Goal: Task Accomplishment & Management: Use online tool/utility

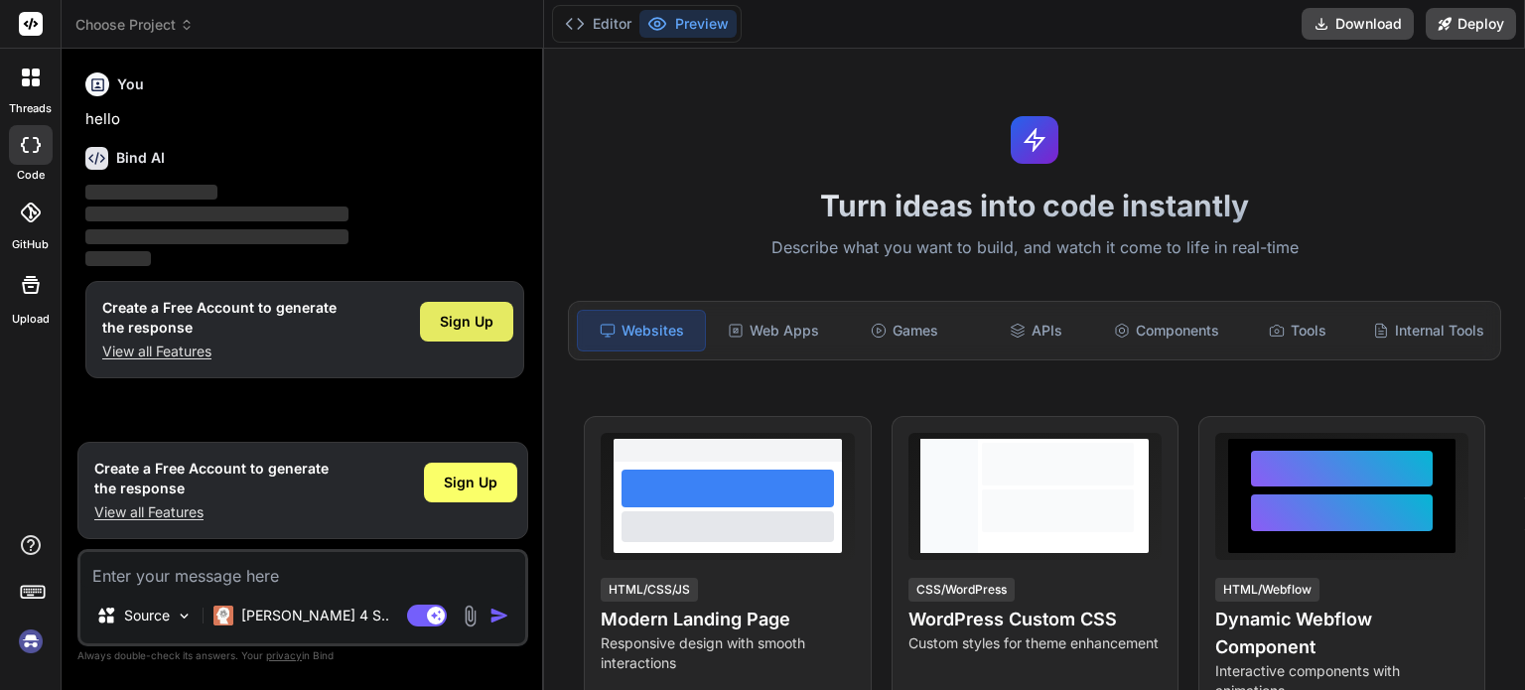
click at [467, 321] on span "Sign Up" at bounding box center [467, 322] width 54 height 20
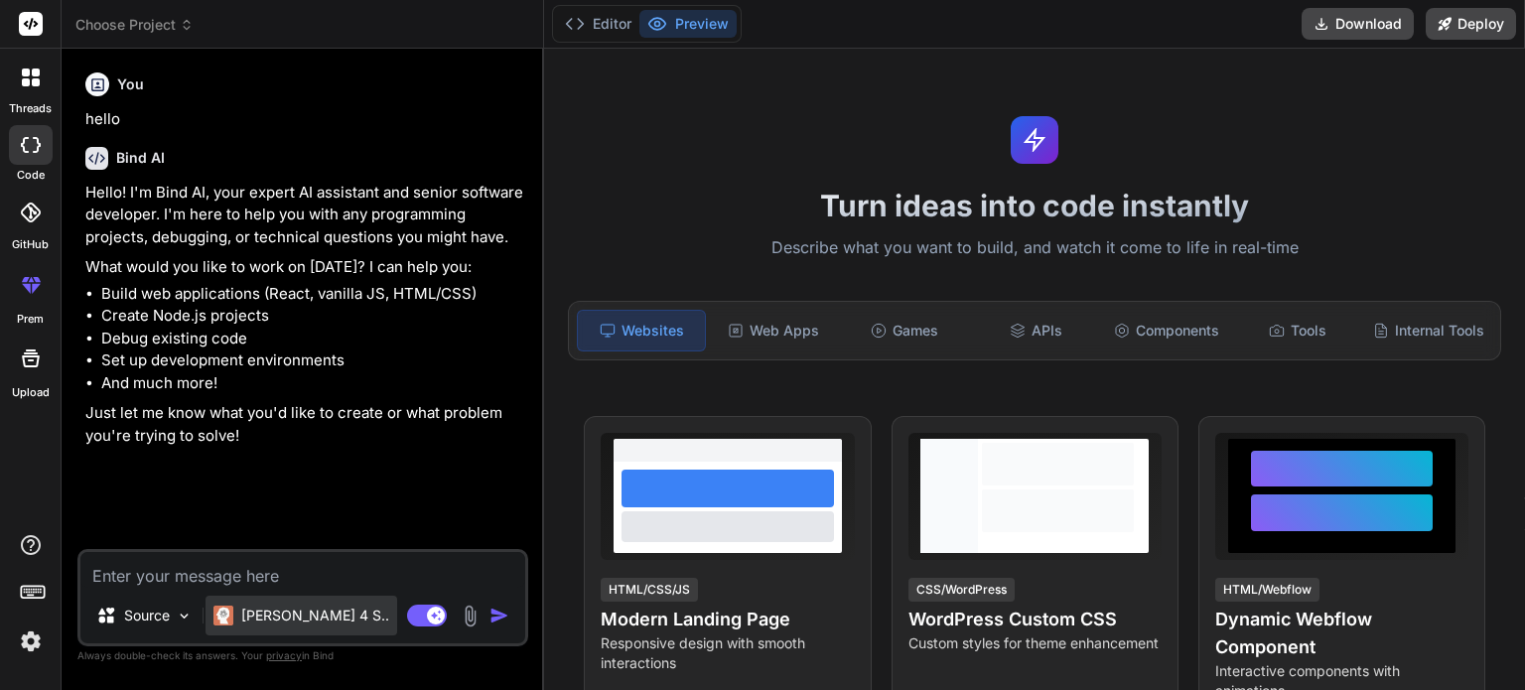
click at [310, 614] on p "[PERSON_NAME] 4 S.." at bounding box center [315, 616] width 148 height 20
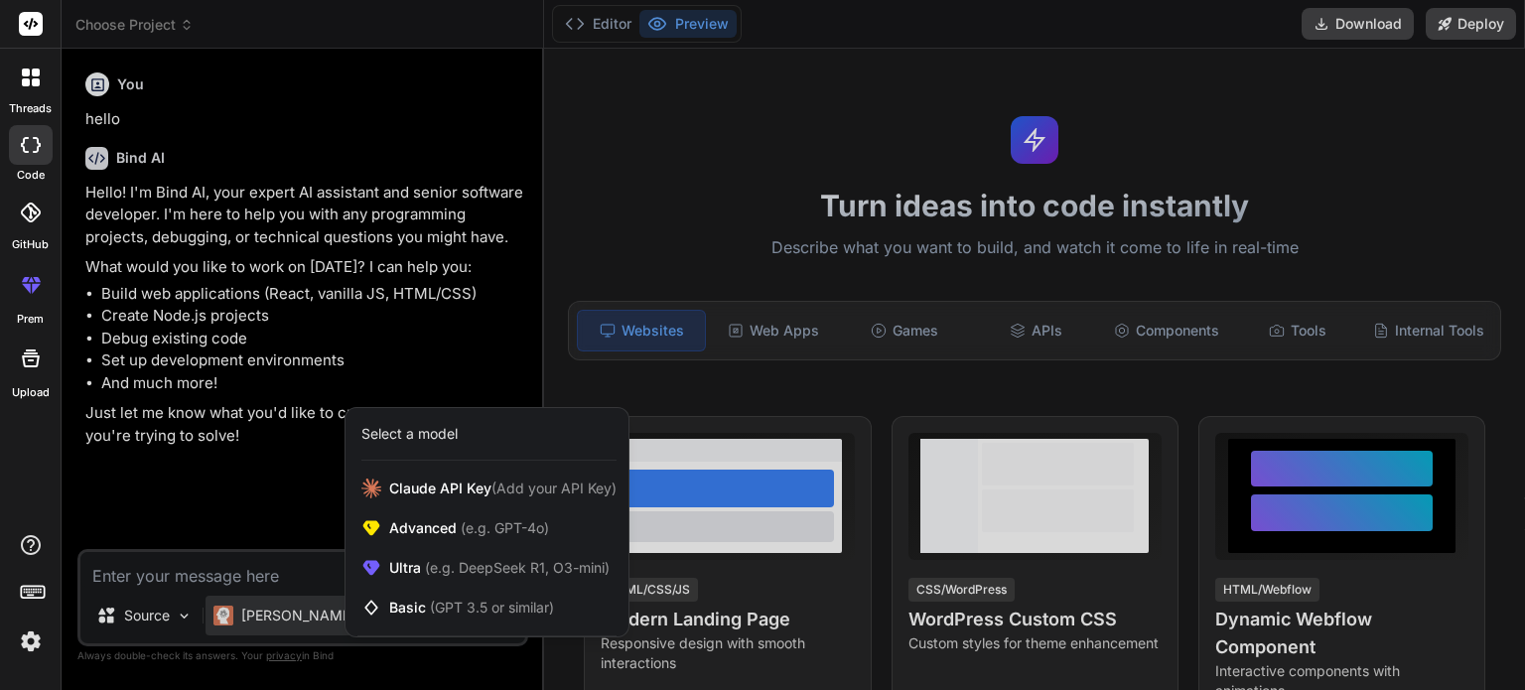
click at [296, 542] on div at bounding box center [762, 345] width 1525 height 690
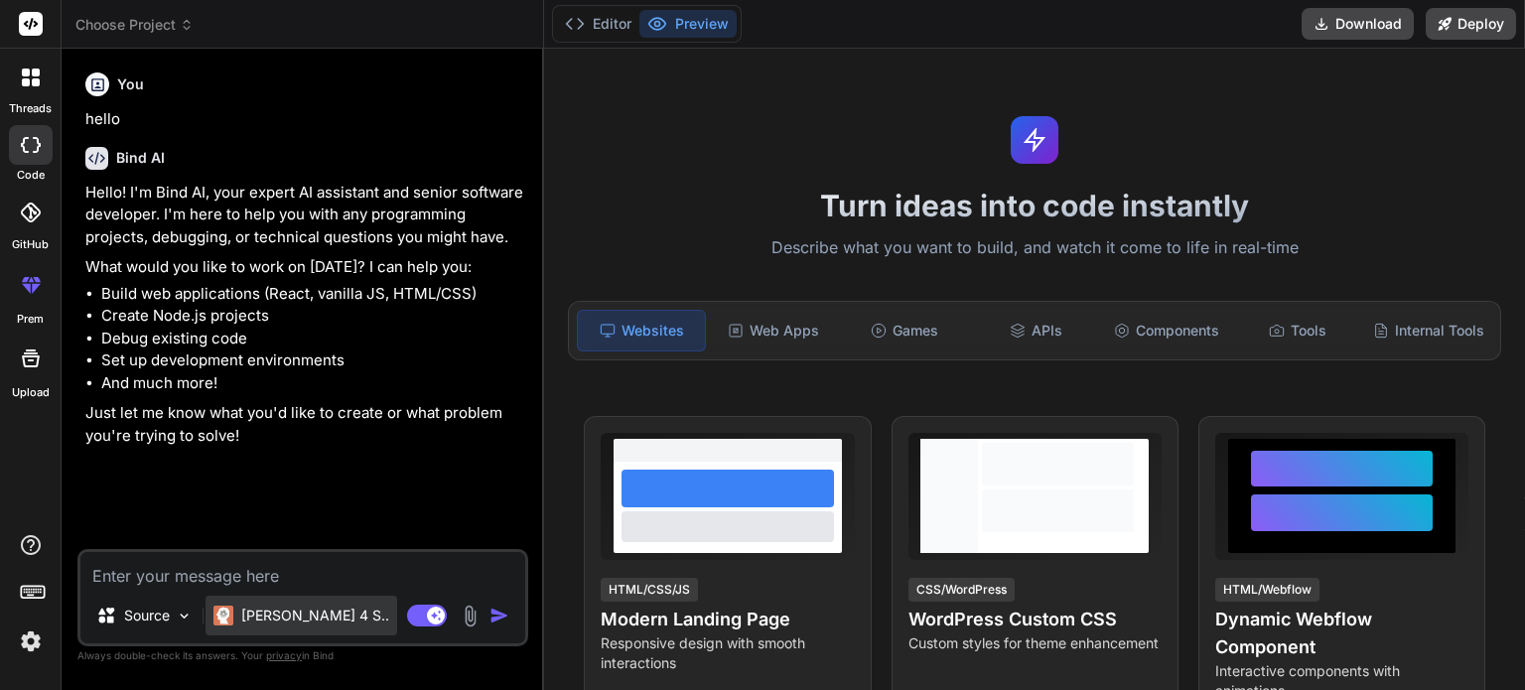
click at [310, 616] on p "[PERSON_NAME] 4 S.." at bounding box center [315, 616] width 148 height 20
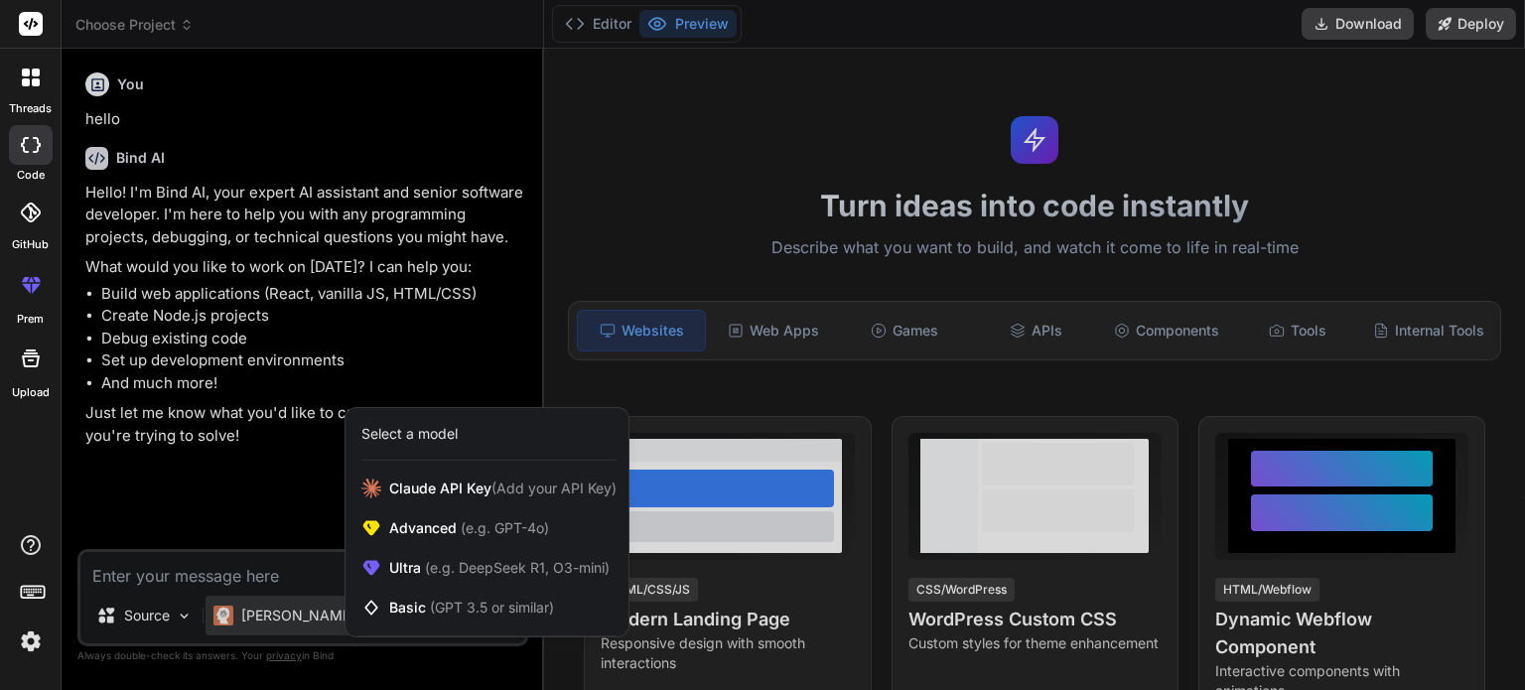
click at [310, 497] on div at bounding box center [762, 345] width 1525 height 690
type textarea "x"
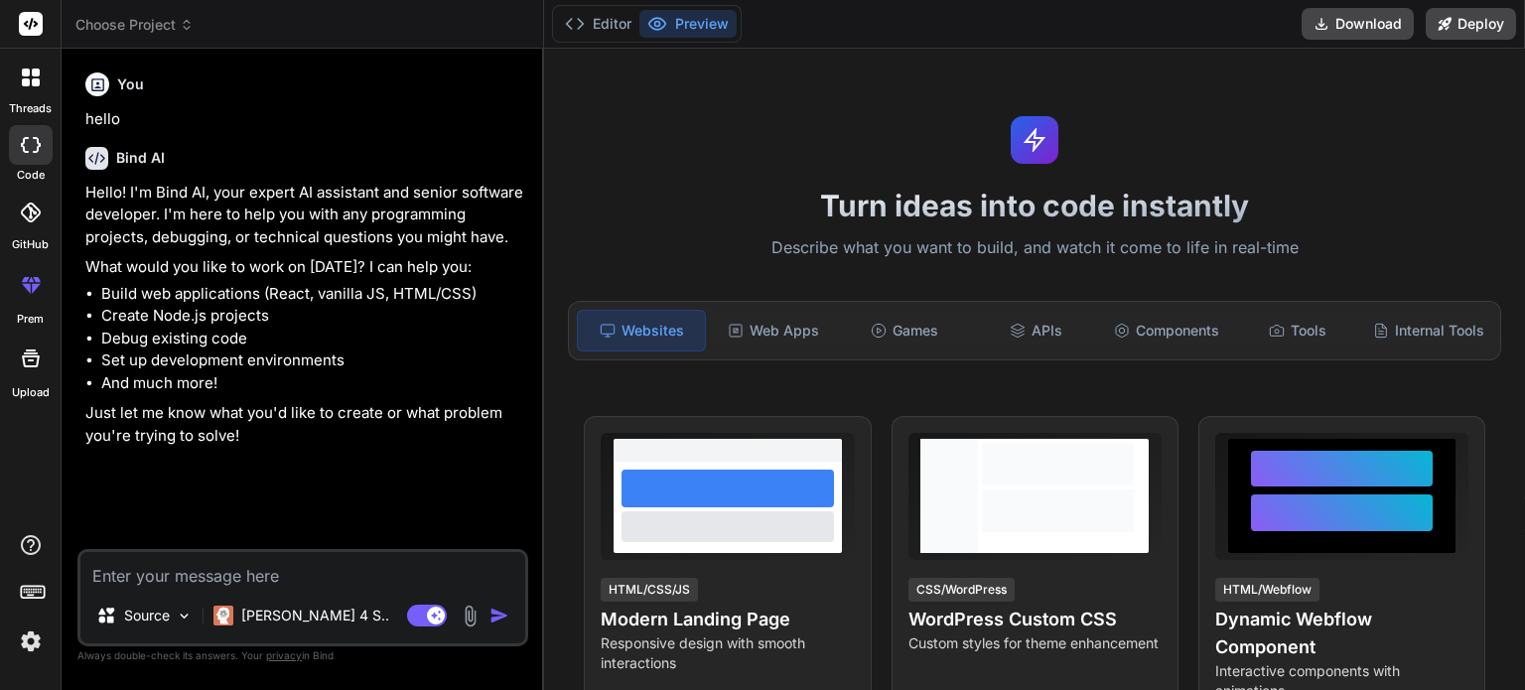
click at [365, 317] on li "Create Node.js projects" at bounding box center [312, 316] width 423 height 23
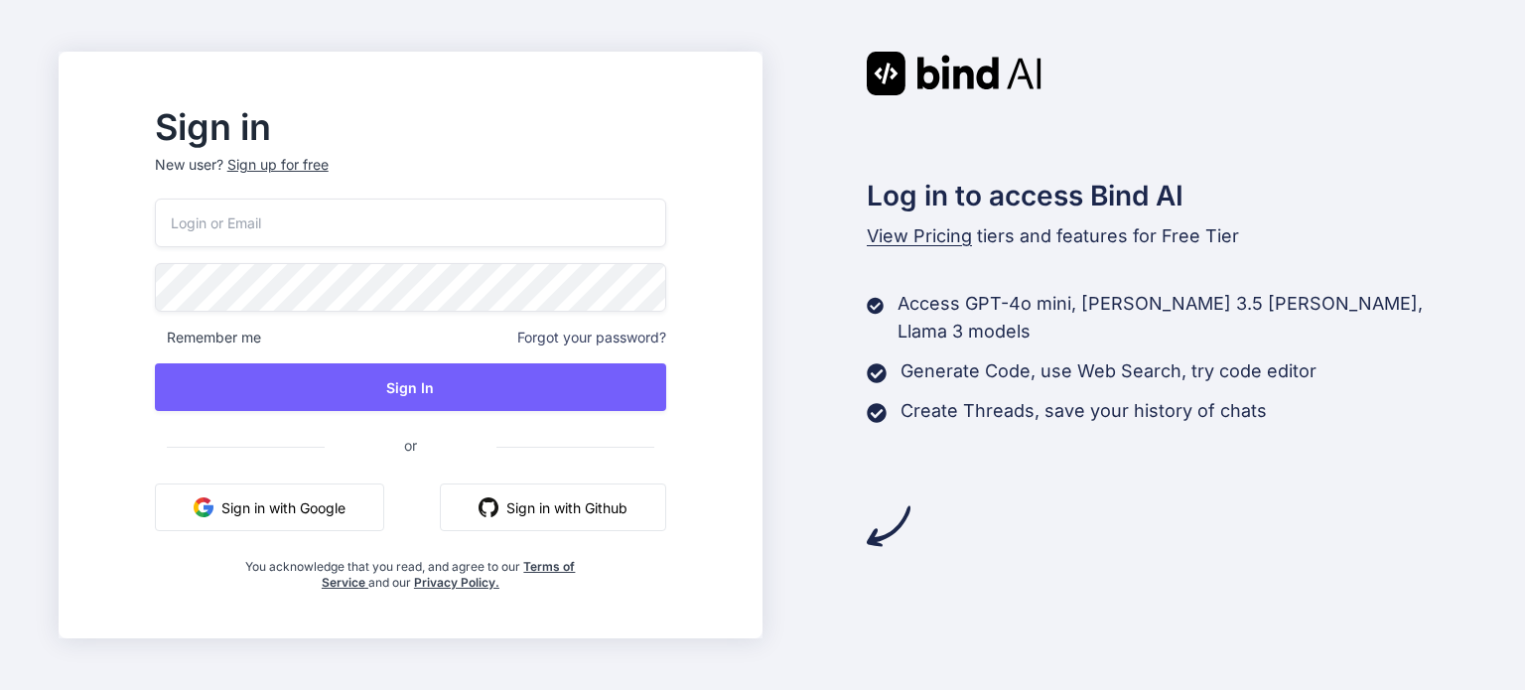
click at [384, 511] on button "Sign in with Google" at bounding box center [269, 507] width 229 height 48
